Goal: Task Accomplishment & Management: Manage account settings

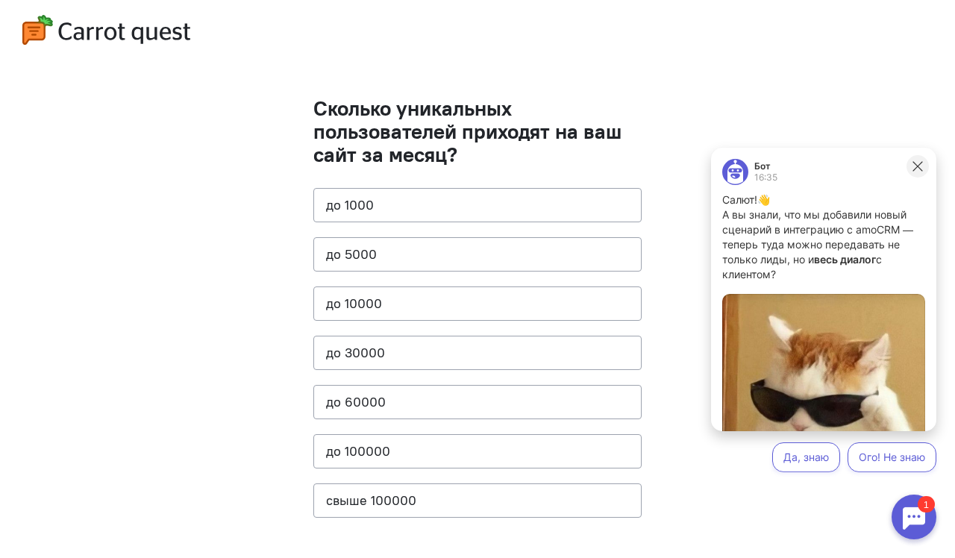
click at [919, 164] on icon at bounding box center [917, 166] width 13 height 13
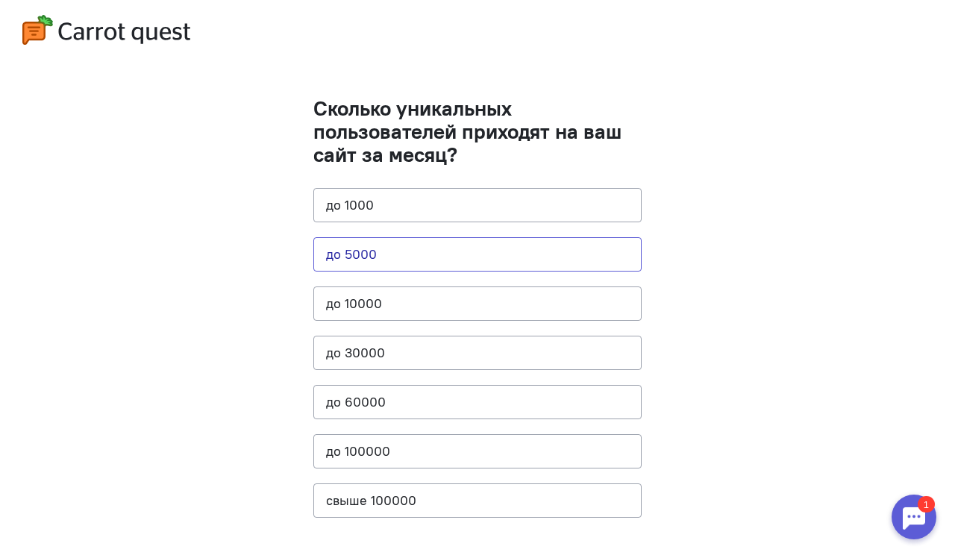
click at [397, 255] on button "до 5000" at bounding box center [477, 254] width 328 height 34
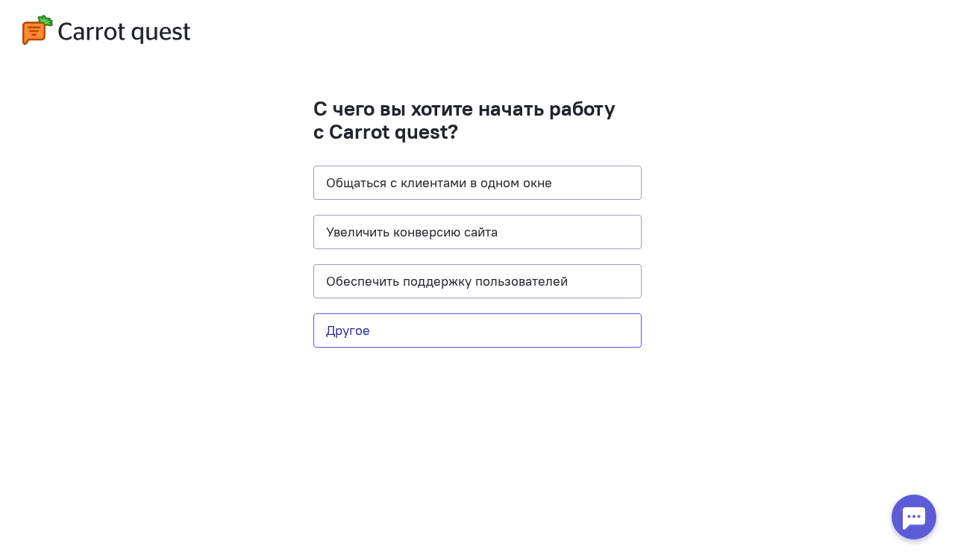
click at [353, 334] on button "Другое" at bounding box center [477, 330] width 328 height 34
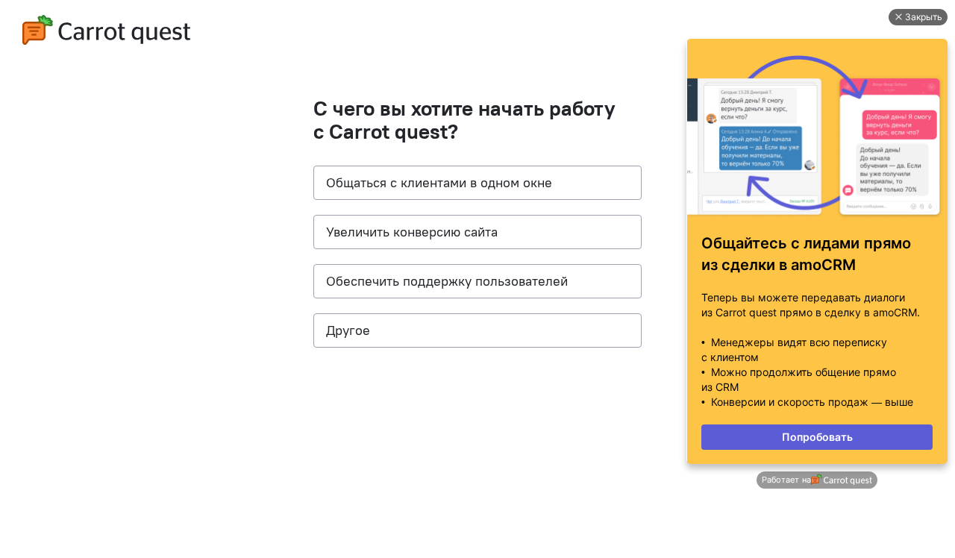
click at [913, 15] on div "Закрыть" at bounding box center [923, 17] width 37 height 16
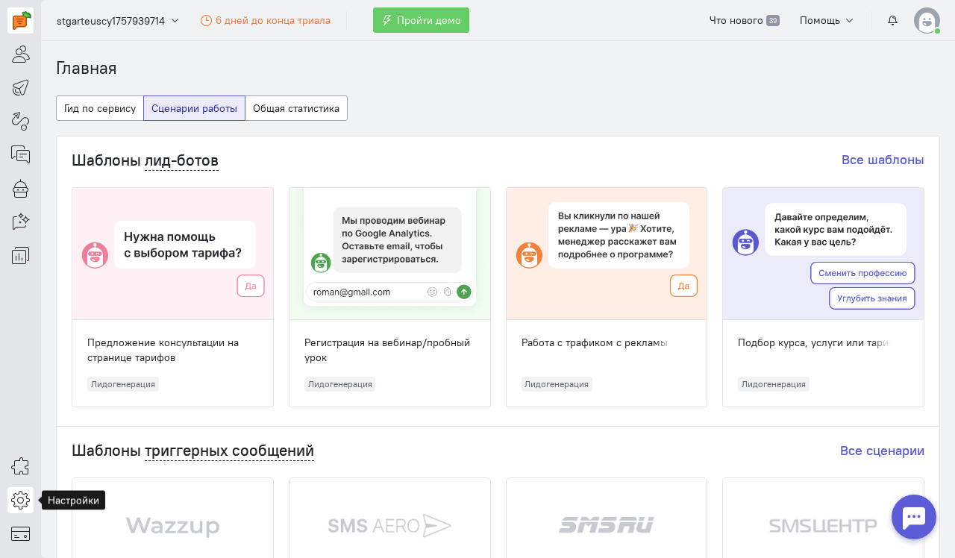
click at [19, 507] on icon at bounding box center [20, 500] width 19 height 18
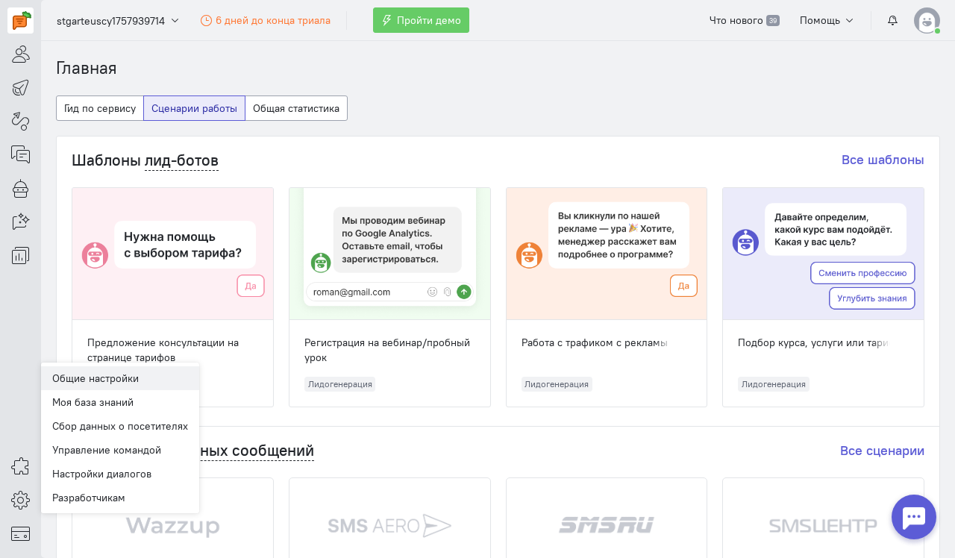
click at [128, 372] on link "Общие настройки" at bounding box center [120, 378] width 158 height 24
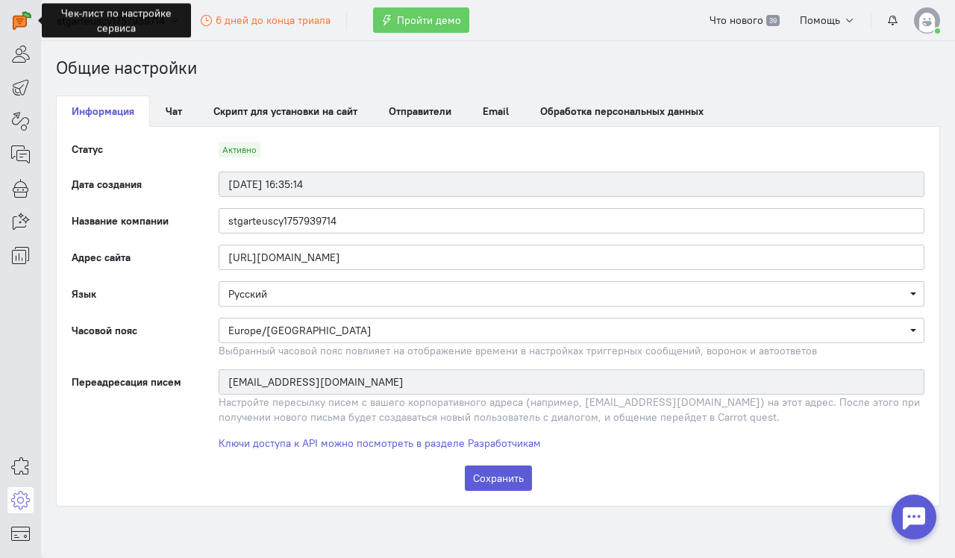
click at [34, 497] on div "Общие настройки Моя база знаний Сбор данных о посетителях Управление командой Н…" at bounding box center [20, 500] width 41 height 93
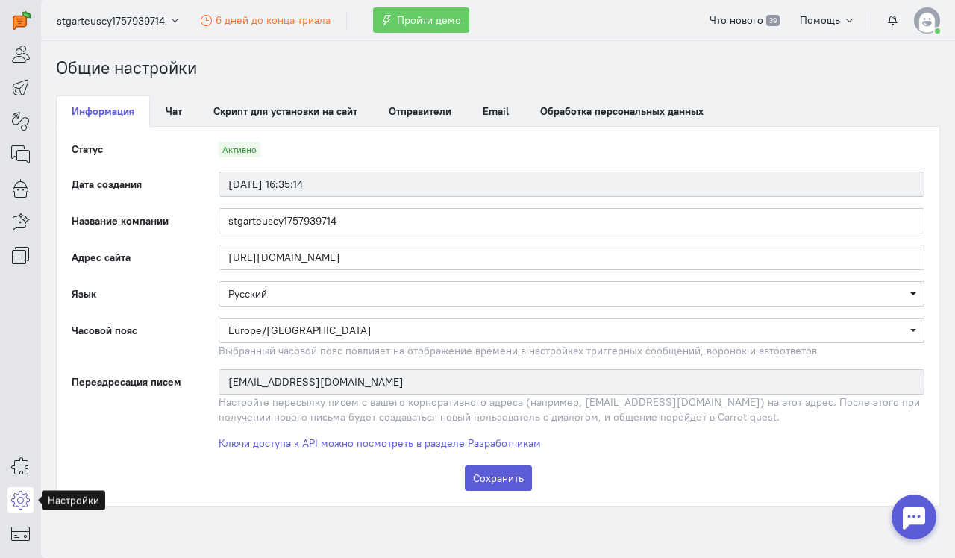
click at [22, 493] on icon at bounding box center [20, 500] width 19 height 18
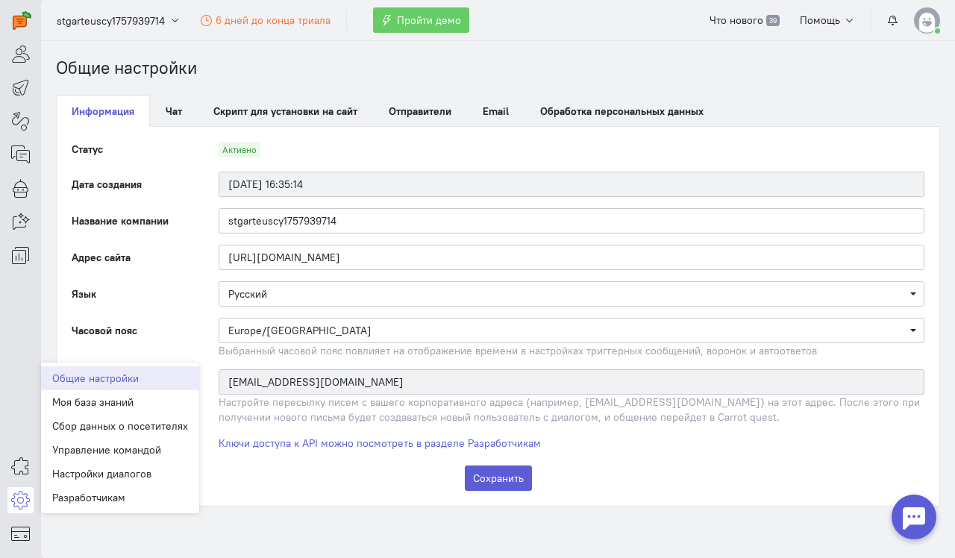
drag, startPoint x: 127, startPoint y: 482, endPoint x: 111, endPoint y: 501, distance: 24.4
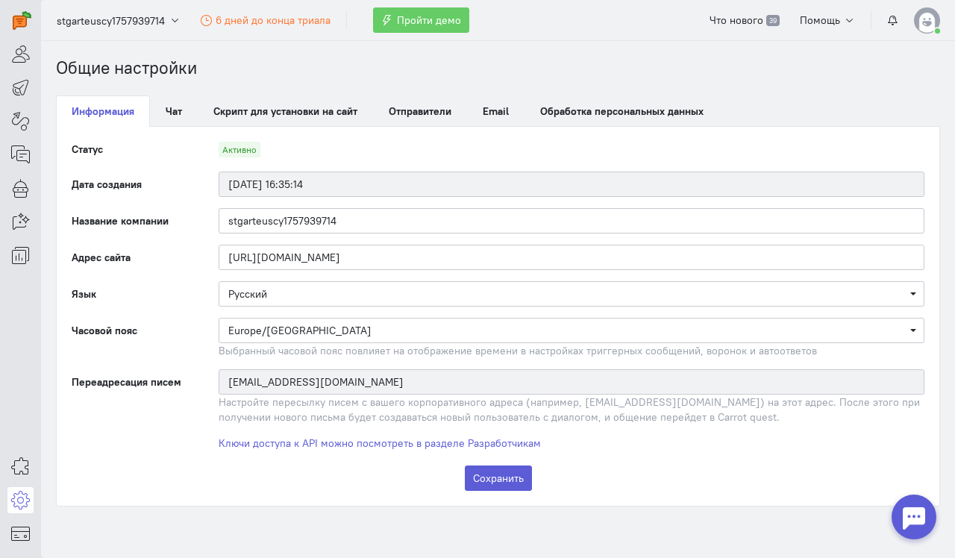
click at [111, 501] on cq-general-settings "Статус Активно Дата создания [DATE] 16:35:14 Название компании stgarteuscy17579…" at bounding box center [498, 316] width 883 height 379
click at [28, 495] on icon at bounding box center [20, 500] width 19 height 18
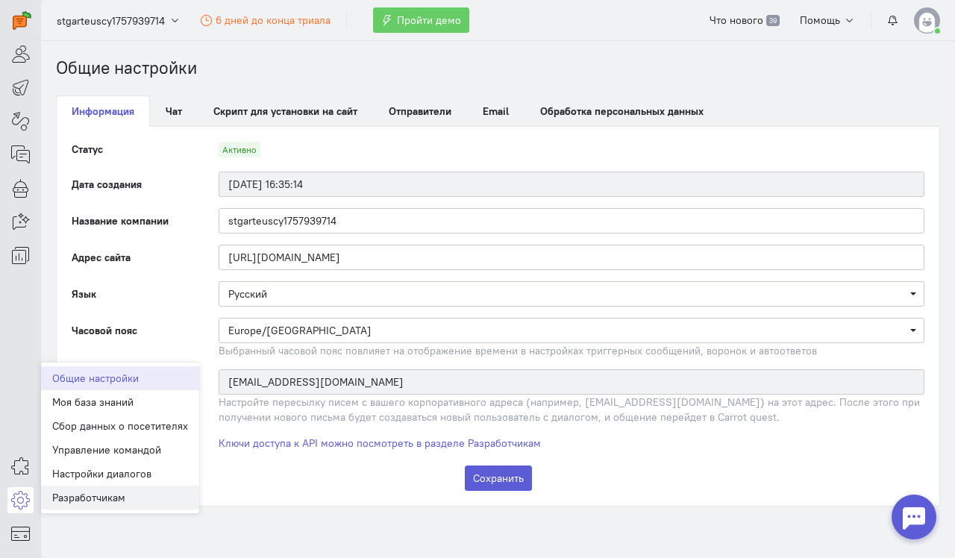
click at [78, 496] on link "Разработчикам" at bounding box center [120, 498] width 158 height 24
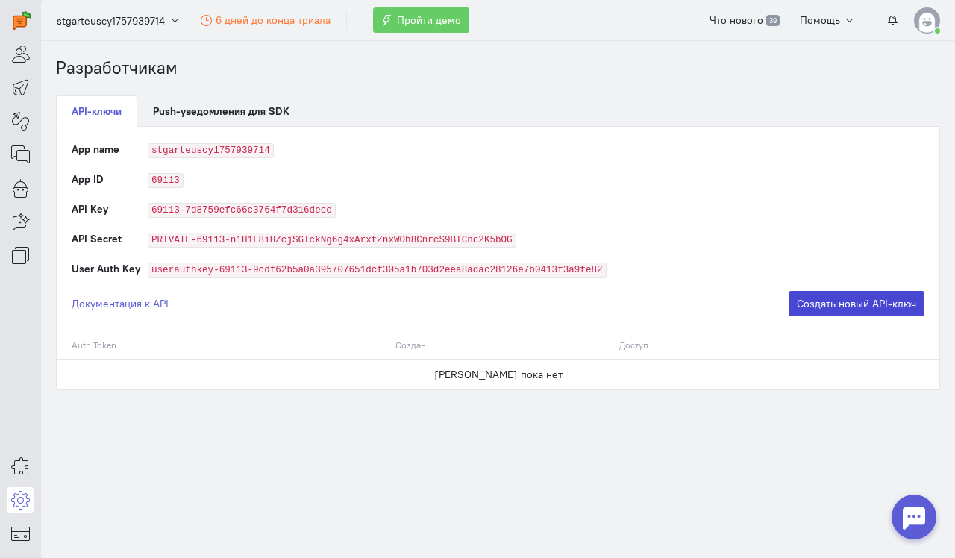
click at [853, 301] on button "Создать новый API-ключ" at bounding box center [857, 303] width 136 height 25
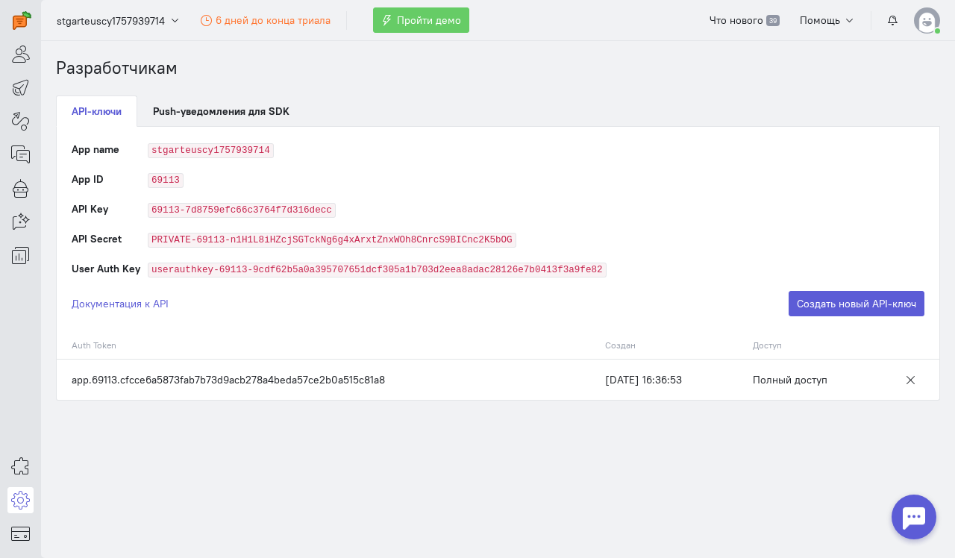
click at [229, 375] on td "app.69113.cfcce6a5873fab7b73d9acb278a4beda57ce2b0a515c81a8" at bounding box center [327, 379] width 541 height 41
copy tr "app.69113.cfcce6a5873fab7b73d9acb278a4beda57ce2b0a515c81a8"
click at [188, 378] on td "app.69113.cfcce6a5873fab7b73d9acb278a4beda57ce2b0a515c81a8" at bounding box center [327, 379] width 541 height 41
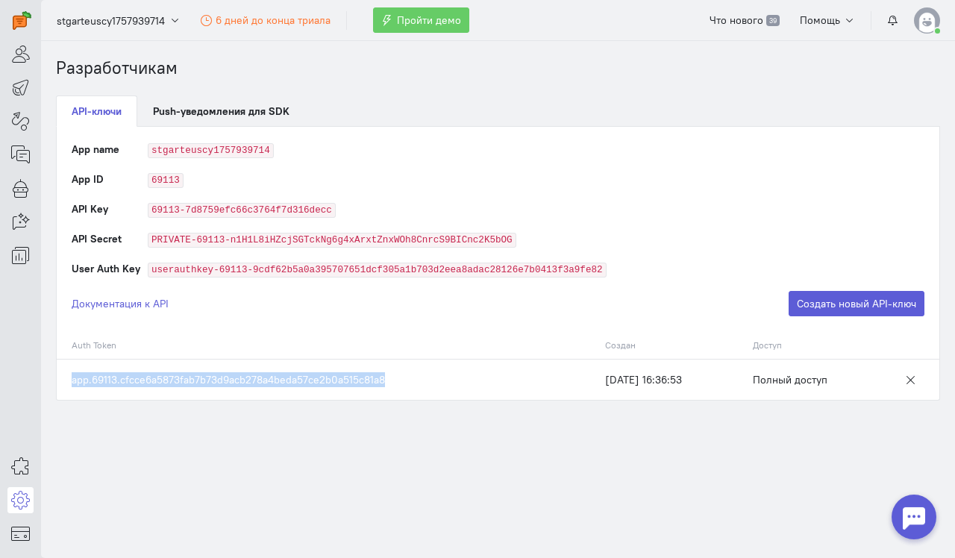
drag, startPoint x: 72, startPoint y: 383, endPoint x: 381, endPoint y: 379, distance: 309.6
click at [381, 379] on td "app.69113.cfcce6a5873fab7b73d9acb278a4beda57ce2b0a515c81a8" at bounding box center [327, 379] width 541 height 41
copy td "app.69113.cfcce6a5873fab7b73d9acb278a4beda57ce2b0a515c81a8"
click at [392, 379] on td "app.69113.cfcce6a5873fab7b73d9acb278a4beda57ce2b0a515c81a8" at bounding box center [327, 379] width 541 height 41
click at [163, 175] on code "69113" at bounding box center [166, 180] width 36 height 15
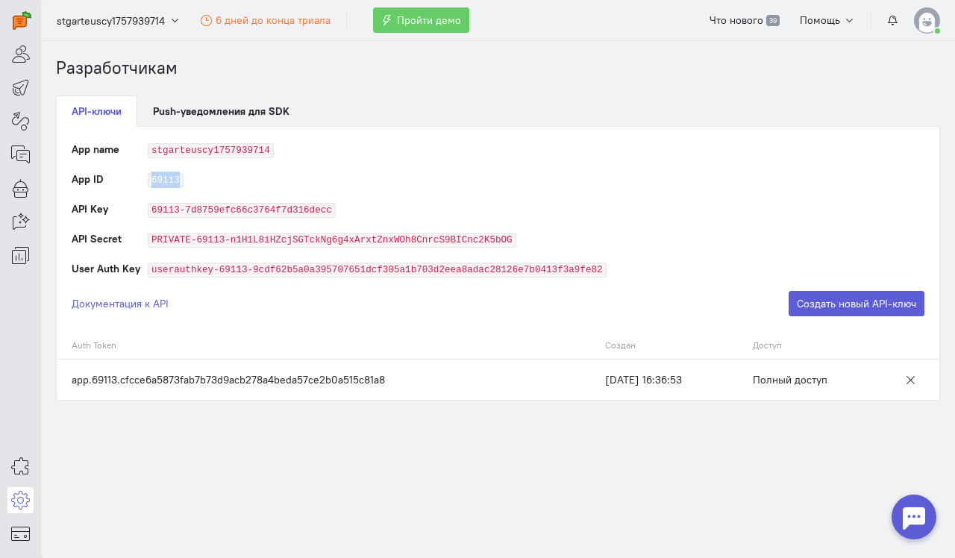
click at [163, 175] on code "69113" at bounding box center [166, 180] width 36 height 15
copy code "69113"
click at [324, 169] on td "stgarteuscy1757939714" at bounding box center [536, 157] width 777 height 30
click at [25, 158] on icon at bounding box center [20, 154] width 19 height 18
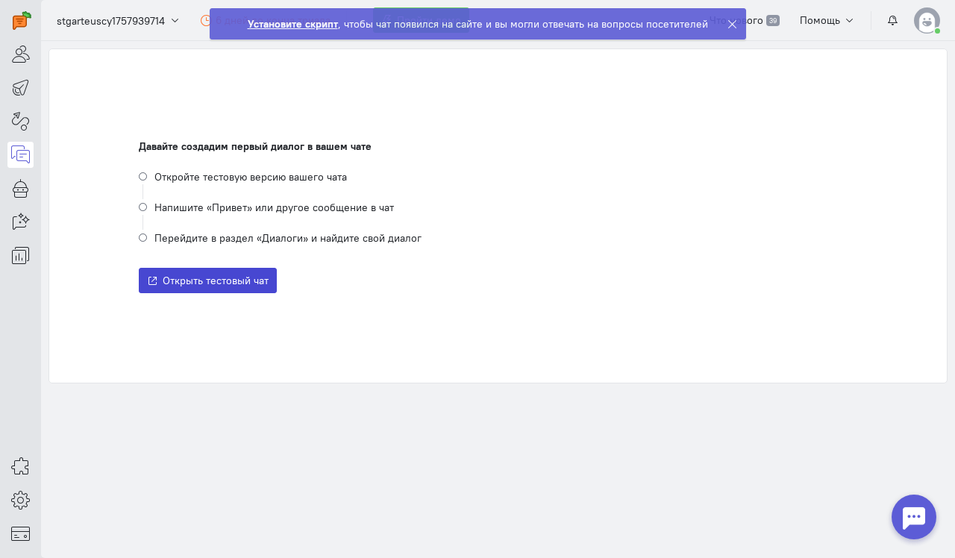
click at [248, 270] on button "Открыть тестовый чат" at bounding box center [208, 280] width 138 height 25
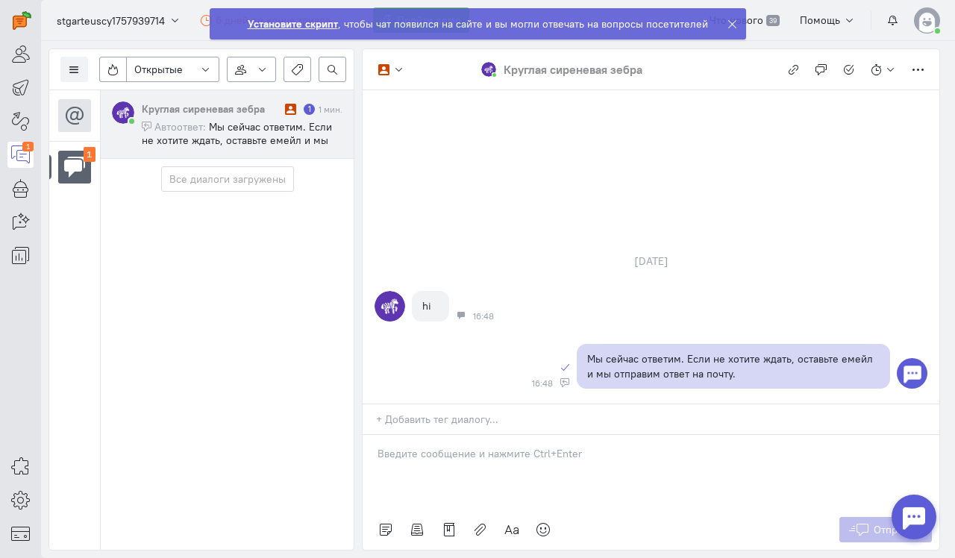
click at [722, 28] on ngb-alert "Установите скрипт , чтобы чат появился на сайте и вы могли отвечать на вопросы …" at bounding box center [478, 23] width 536 height 31
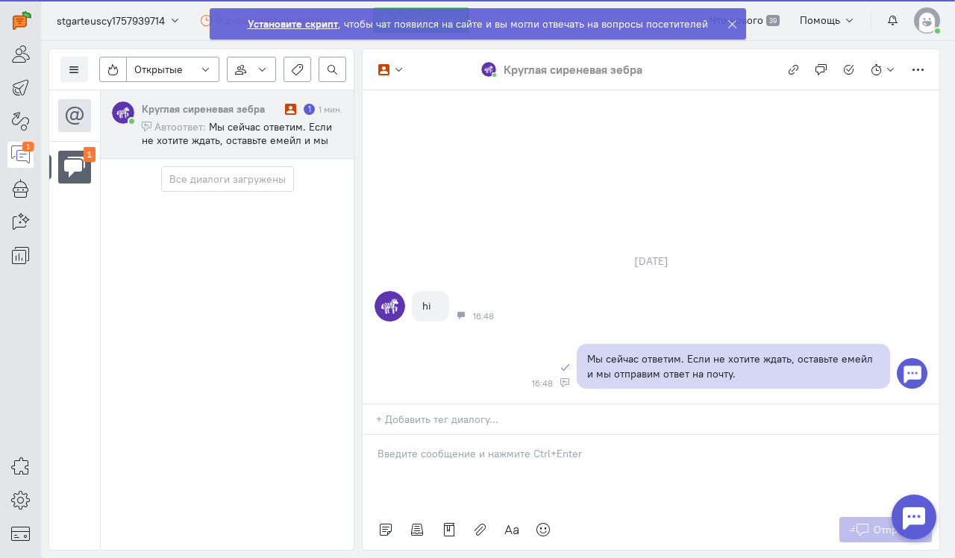
click at [727, 26] on icon at bounding box center [732, 24] width 11 height 11
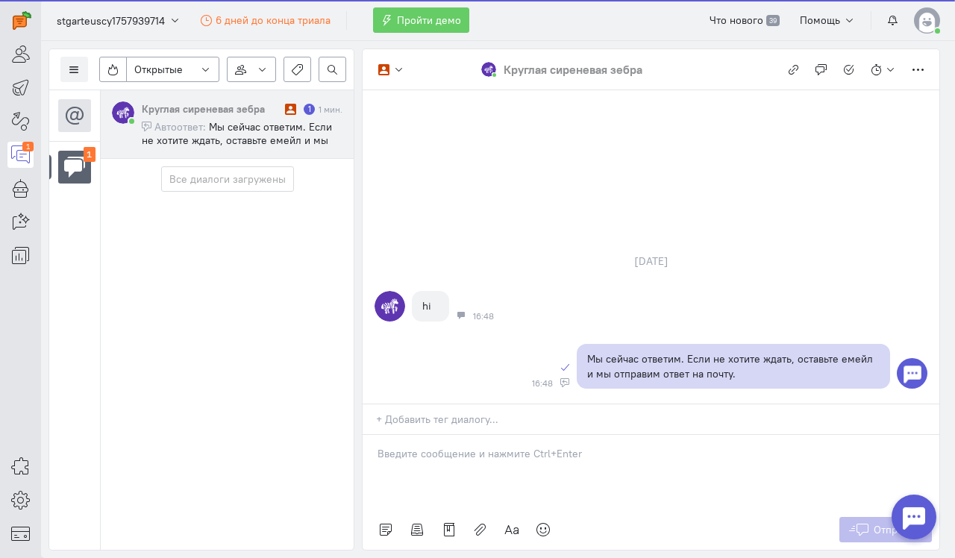
click at [301, 127] on span "Мы сейчас ответим. Если не хотите ждать, оставьте емейл и мы отправим ответ на …" at bounding box center [237, 140] width 190 height 40
click at [934, 21] on img at bounding box center [927, 20] width 26 height 26
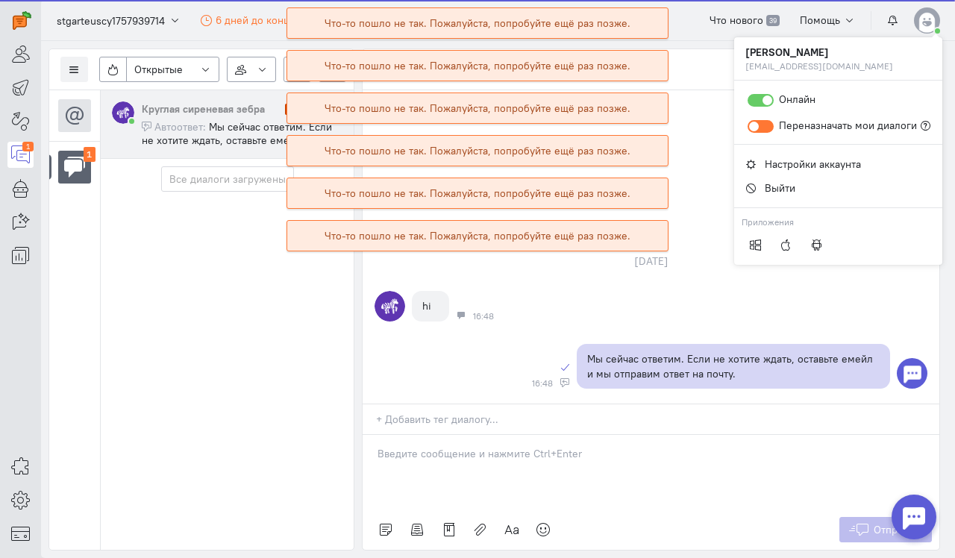
click at [697, 194] on div "[DATE] hi 16:48 Мы сейчас ответим. Если не хотите ждать, оставьте емейл и мы от…" at bounding box center [651, 246] width 577 height 313
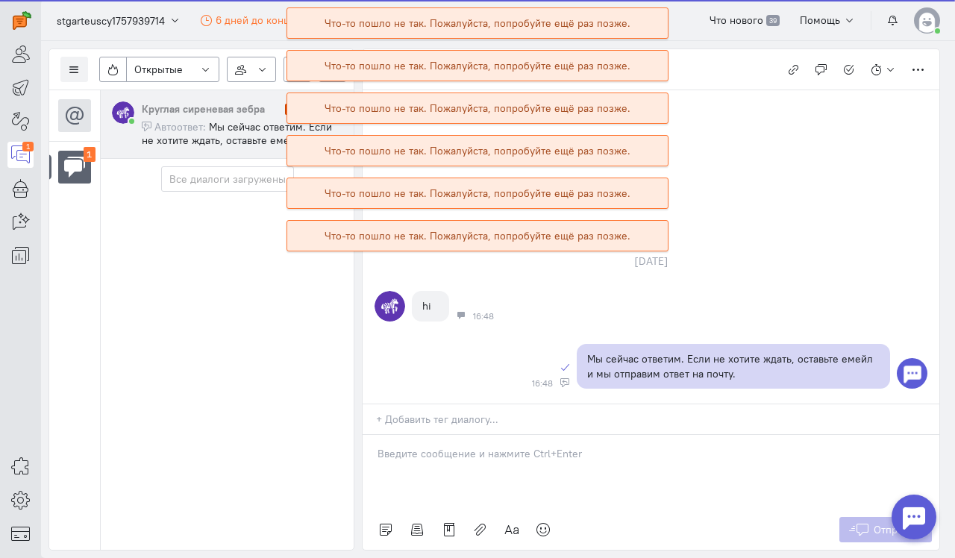
click at [940, 22] on cq-header "stgarteuscy1757939714 6 дней до конца триала Пройти демо Что нового 39 Помощь" at bounding box center [498, 20] width 914 height 41
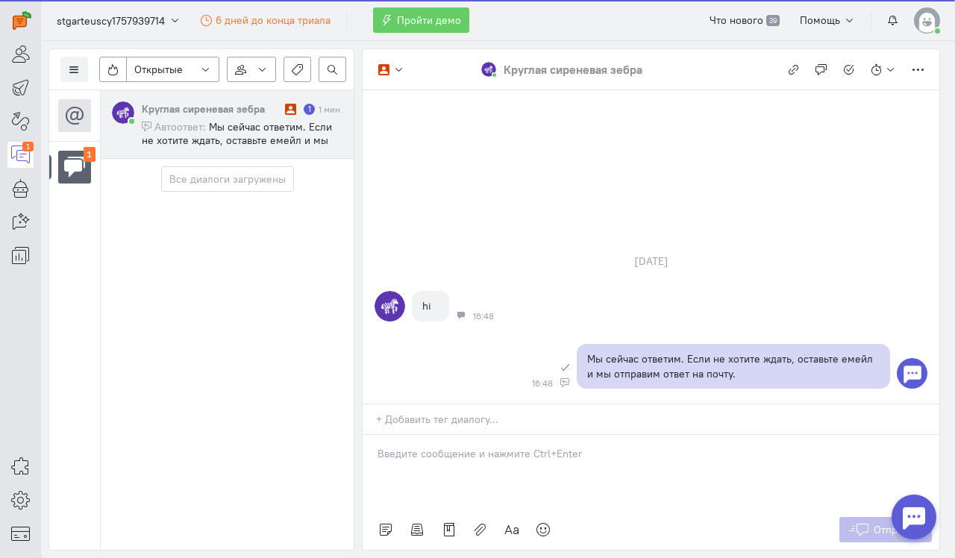
click at [921, 25] on img at bounding box center [927, 20] width 26 height 26
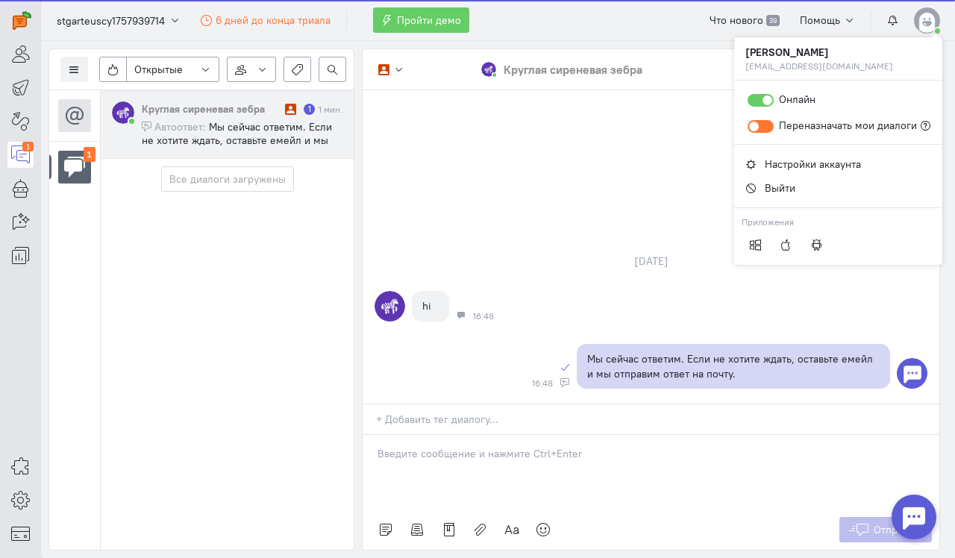
click at [779, 130] on span "Переназначать мои диалоги" at bounding box center [848, 125] width 138 height 13
click at [0, 0] on input "Переназначать мои диалоги" at bounding box center [0, 0] width 0 height 0
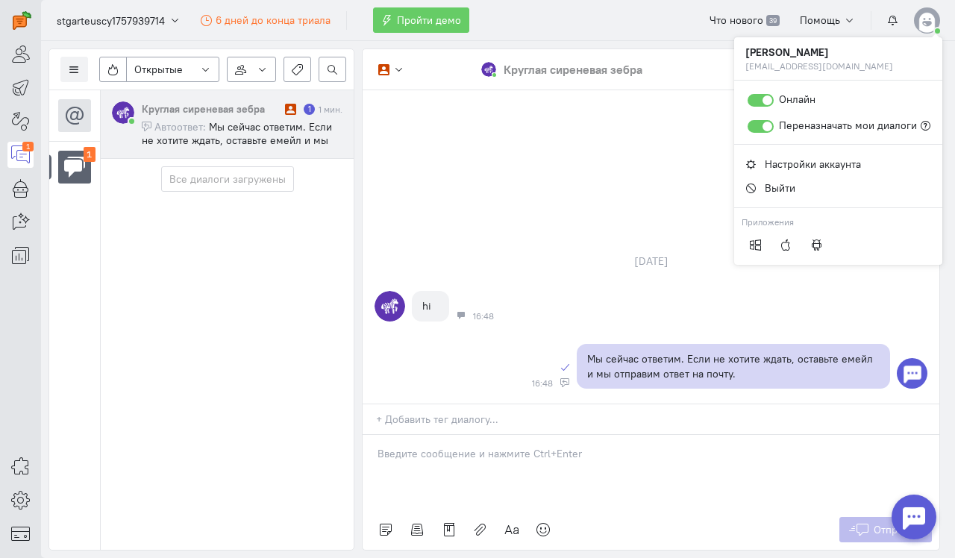
click at [757, 122] on div at bounding box center [761, 126] width 26 height 13
click at [0, 0] on input "Переназначать мои диалоги" at bounding box center [0, 0] width 0 height 0
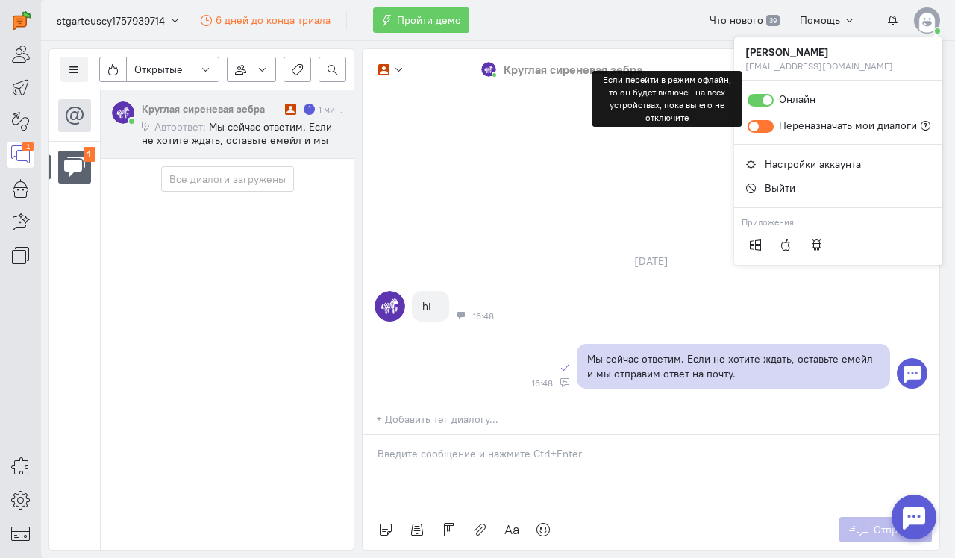
click at [759, 95] on div at bounding box center [761, 100] width 26 height 13
click at [0, 0] on input "Онлайн" at bounding box center [0, 0] width 0 height 0
click at [759, 95] on div at bounding box center [761, 100] width 26 height 13
click at [0, 0] on input "Офлайн" at bounding box center [0, 0] width 0 height 0
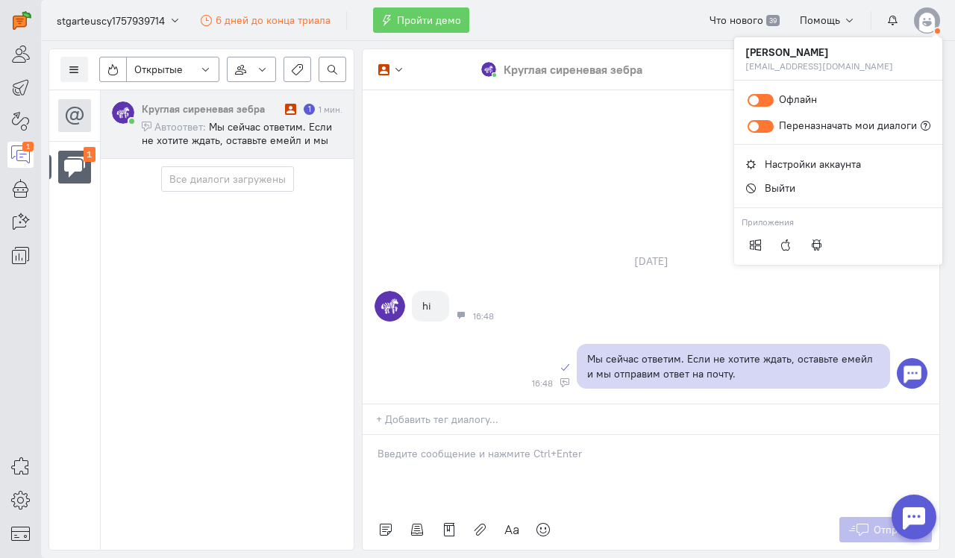
click at [607, 266] on div "[DATE] hi 16:48 Мы сейчас ответим. Если не хотите ждать, оставьте емейл и мы от…" at bounding box center [651, 321] width 577 height 165
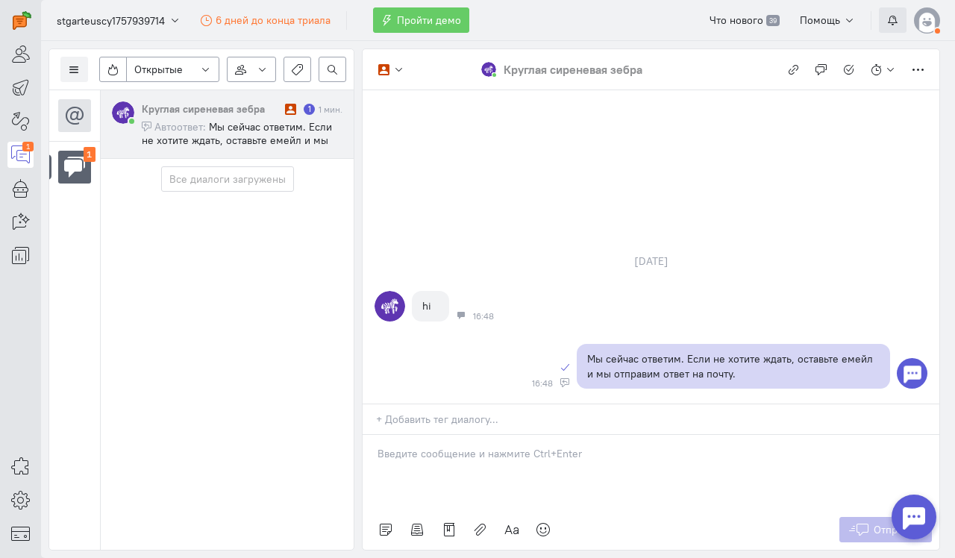
click at [901, 28] on button "button" at bounding box center [893, 19] width 28 height 25
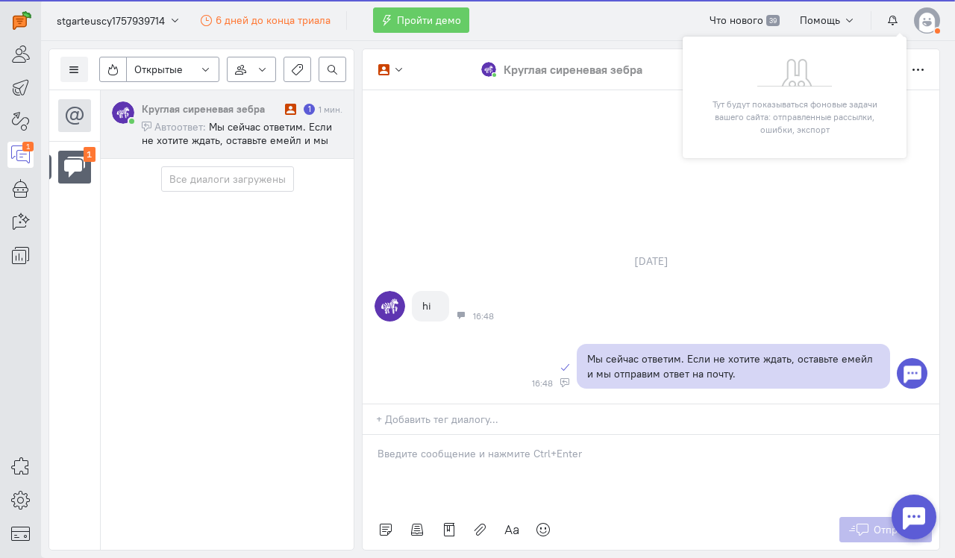
click at [929, 26] on img at bounding box center [927, 20] width 26 height 26
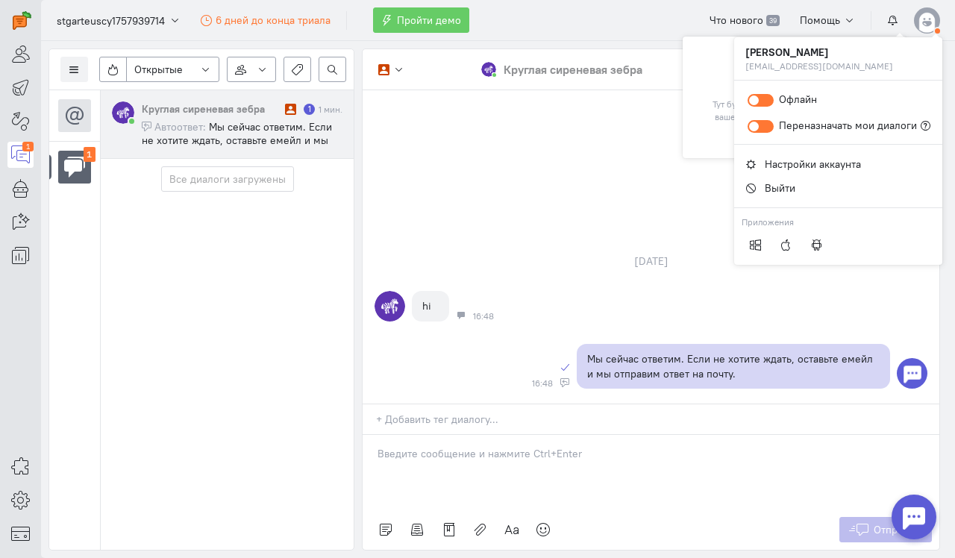
click at [752, 108] on div "Офлайн Переназначать мои диалоги" at bounding box center [838, 113] width 208 height 64
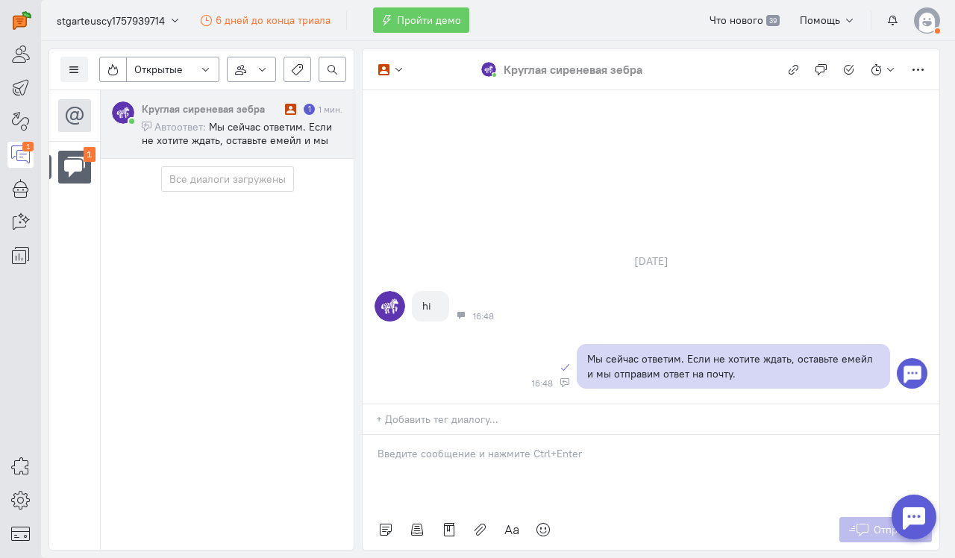
click at [952, 23] on cq-header "stgarteuscy1757939714 6 дней до конца триала Пройти демо Что нового 39 Помощь" at bounding box center [498, 20] width 914 height 41
click at [938, 23] on img at bounding box center [927, 20] width 26 height 26
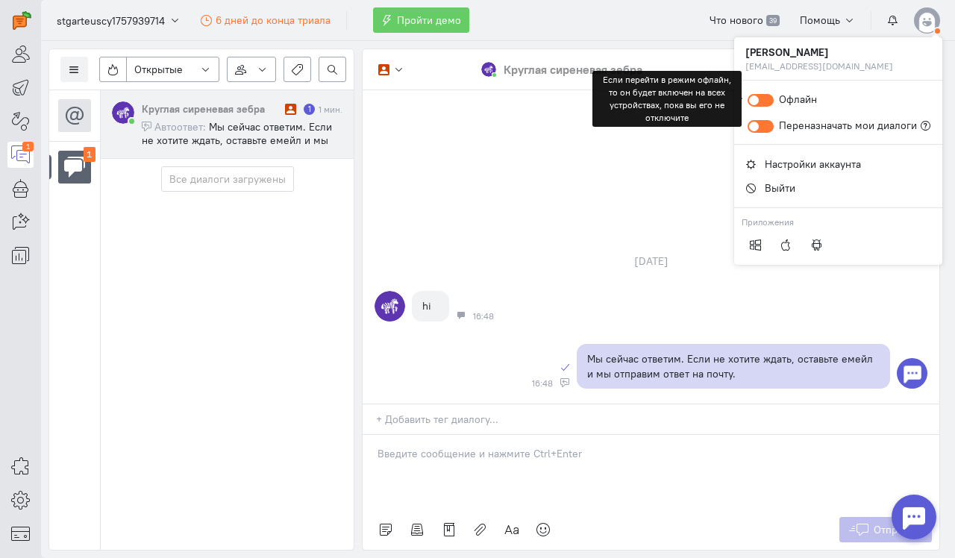
click at [754, 104] on div at bounding box center [761, 100] width 26 height 13
click at [0, 0] on input "Офлайн" at bounding box center [0, 0] width 0 height 0
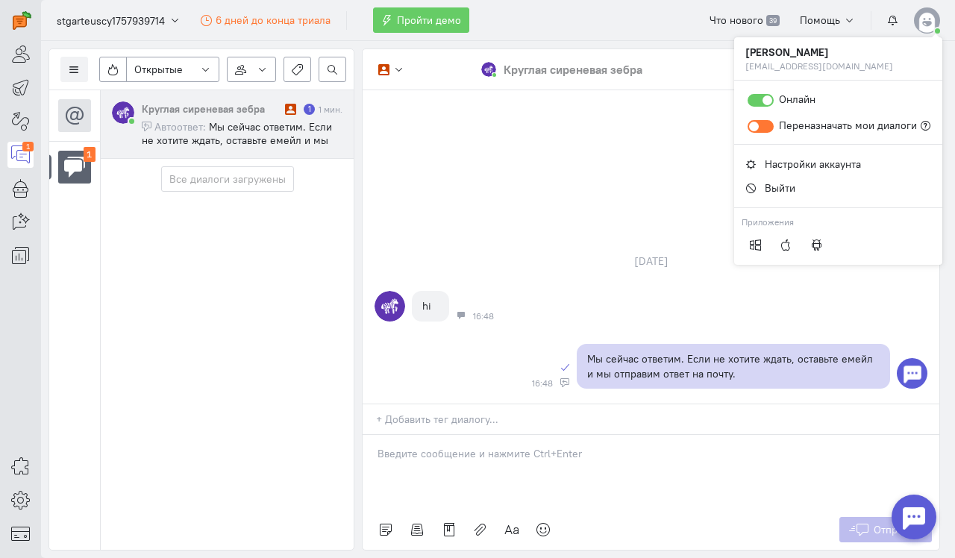
click at [533, 246] on div "[DATE] hi 16:48 Мы сейчас ответим. Если не хотите ждать, оставьте емейл и мы от…" at bounding box center [651, 321] width 577 height 165
